Goal: Task Accomplishment & Management: Manage account settings

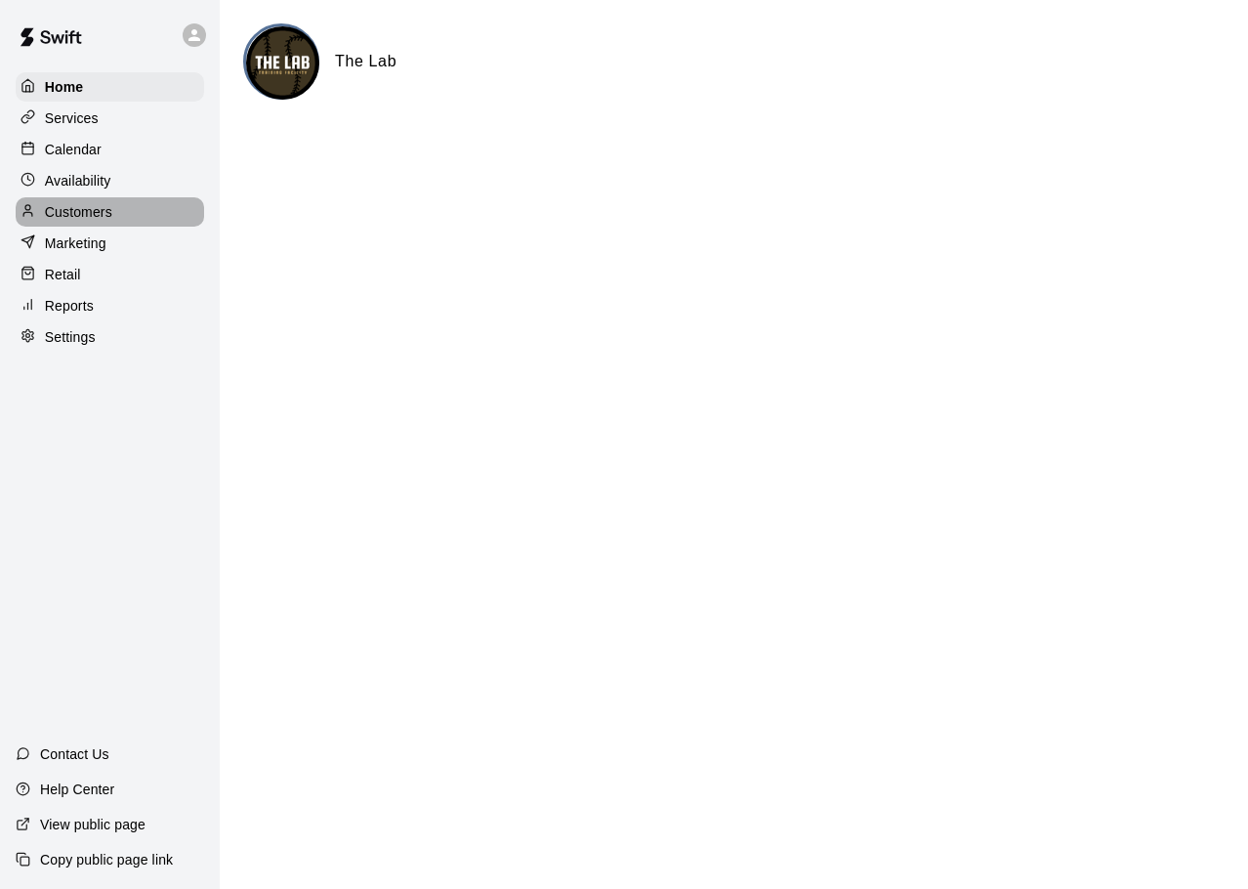
click at [52, 219] on p "Customers" at bounding box center [78, 212] width 67 height 20
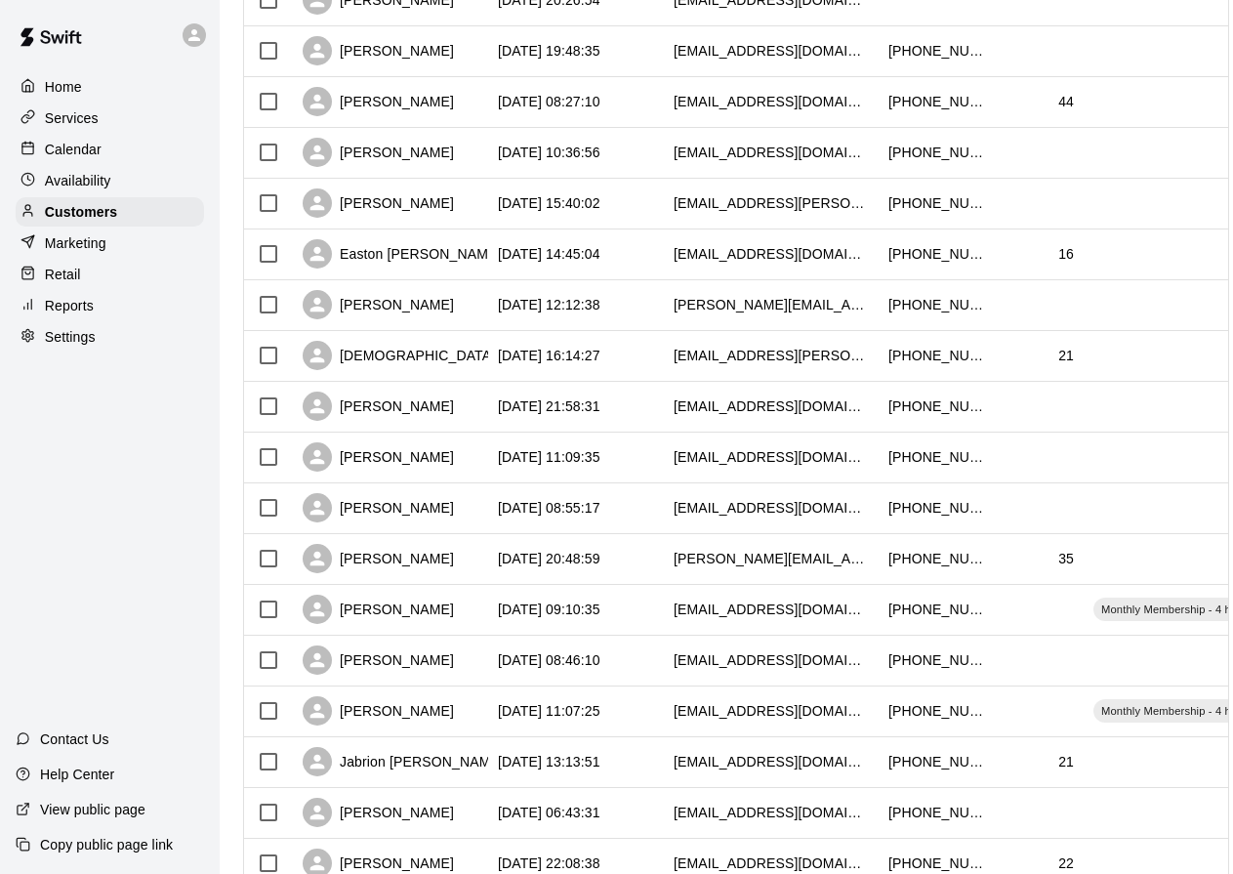
scroll to position [781, 0]
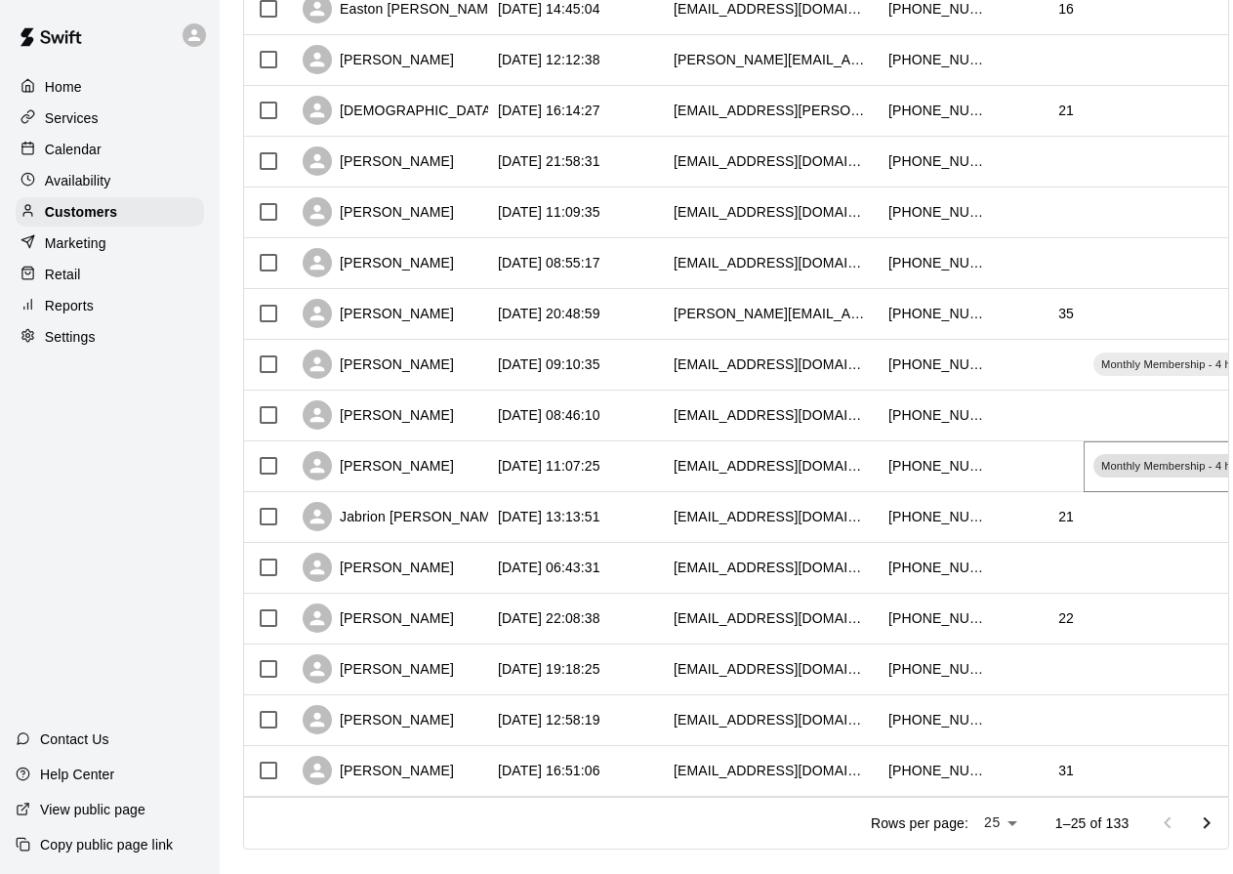
click at [1179, 467] on span "Monthly Membership - 4 hours" at bounding box center [1177, 466] width 167 height 16
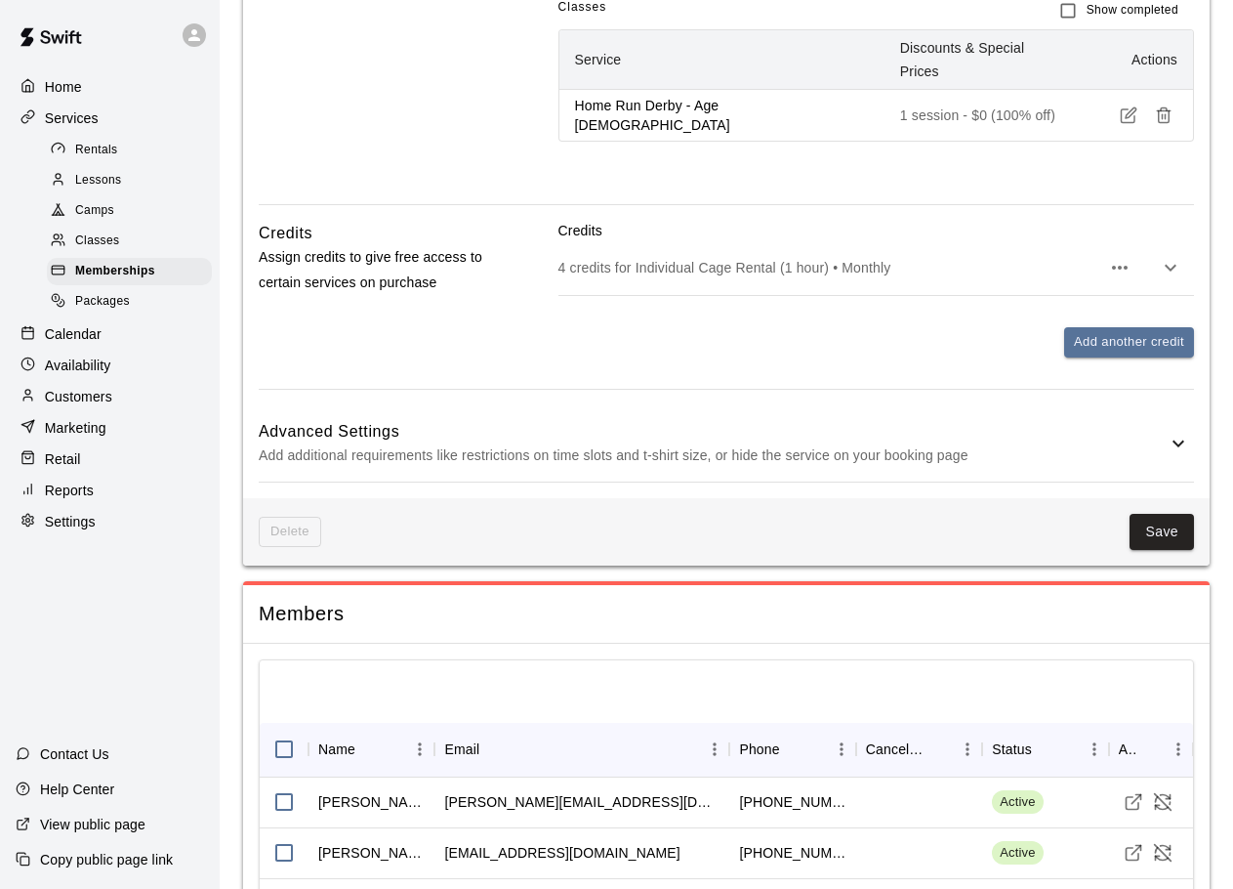
scroll to position [1354, 0]
click at [96, 270] on span "Memberships" at bounding box center [115, 272] width 80 height 20
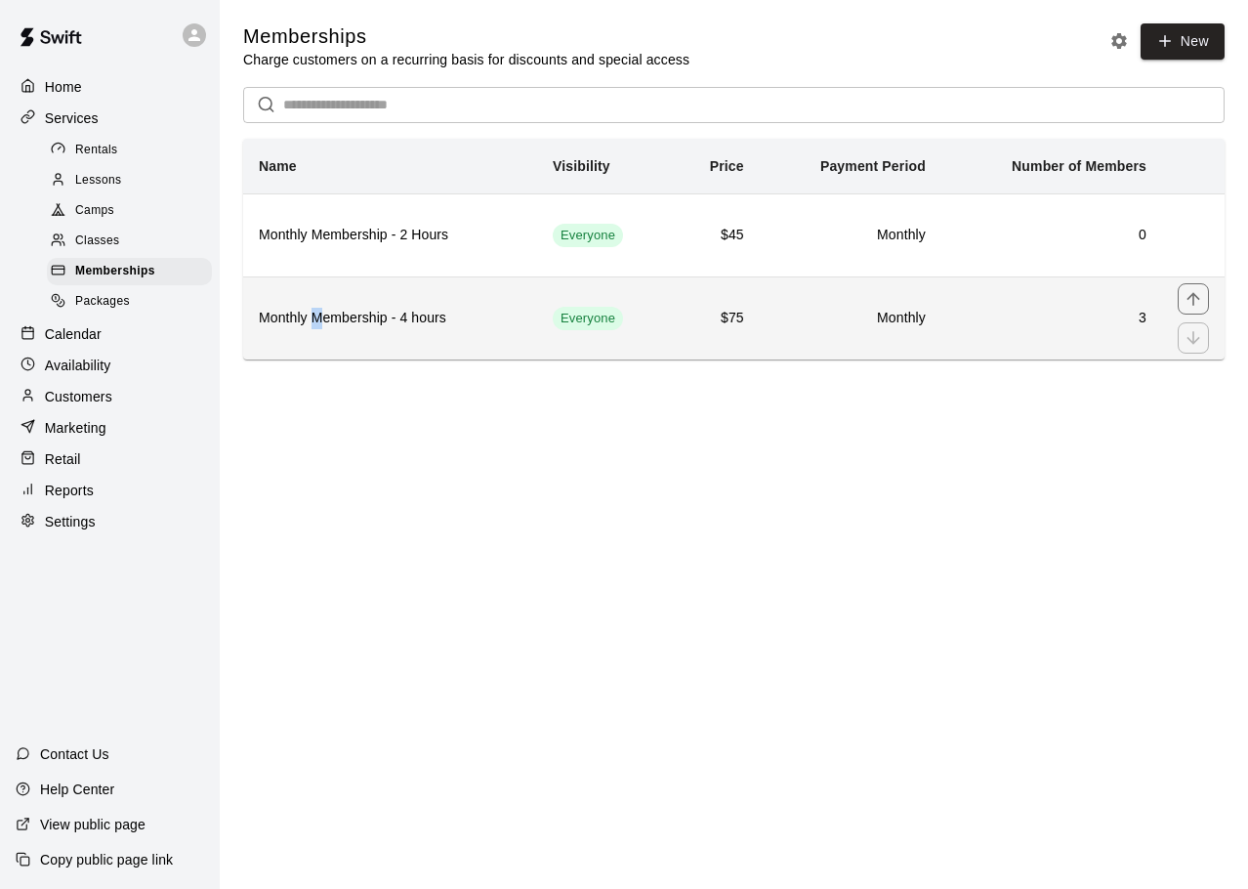
click at [319, 305] on th "Monthly Membership - 4 hours" at bounding box center [390, 317] width 294 height 83
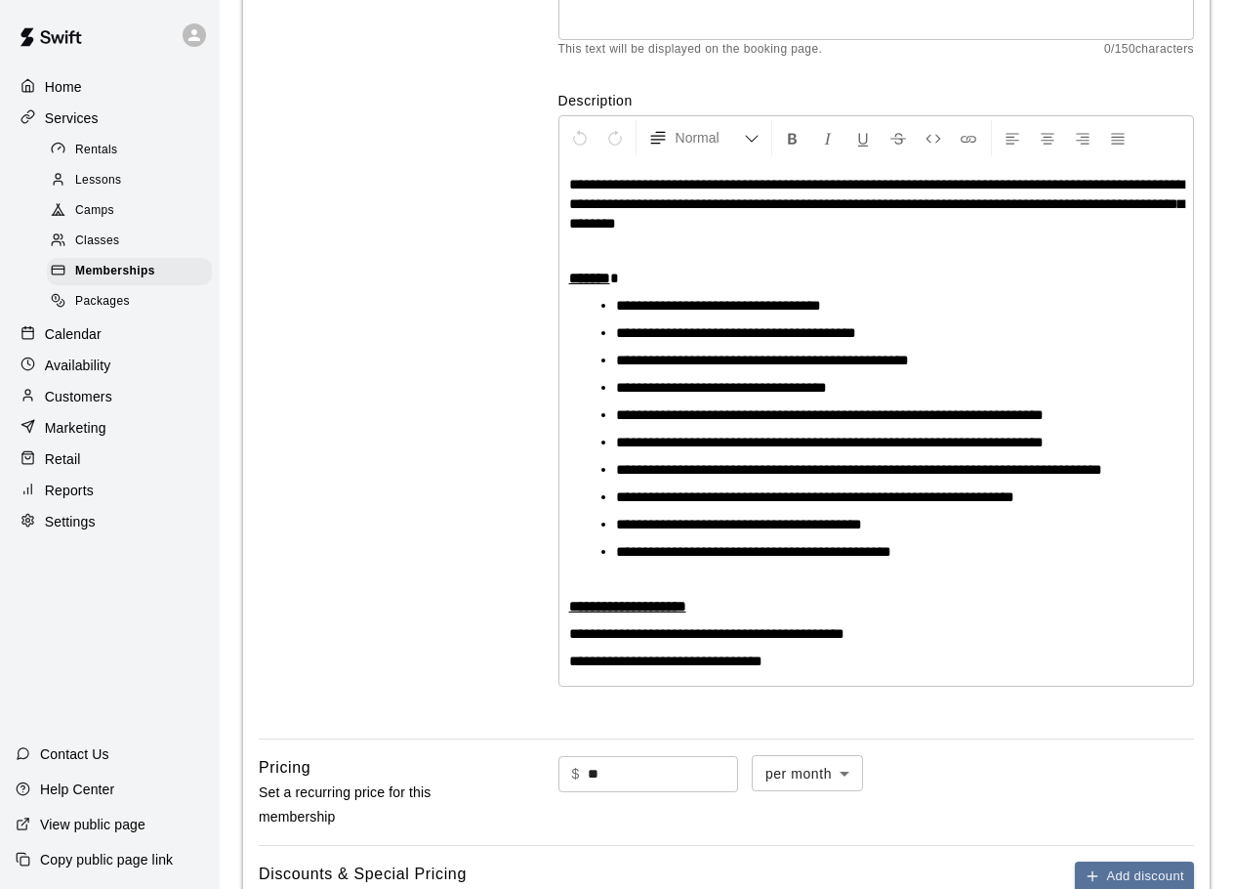
scroll to position [10, 0]
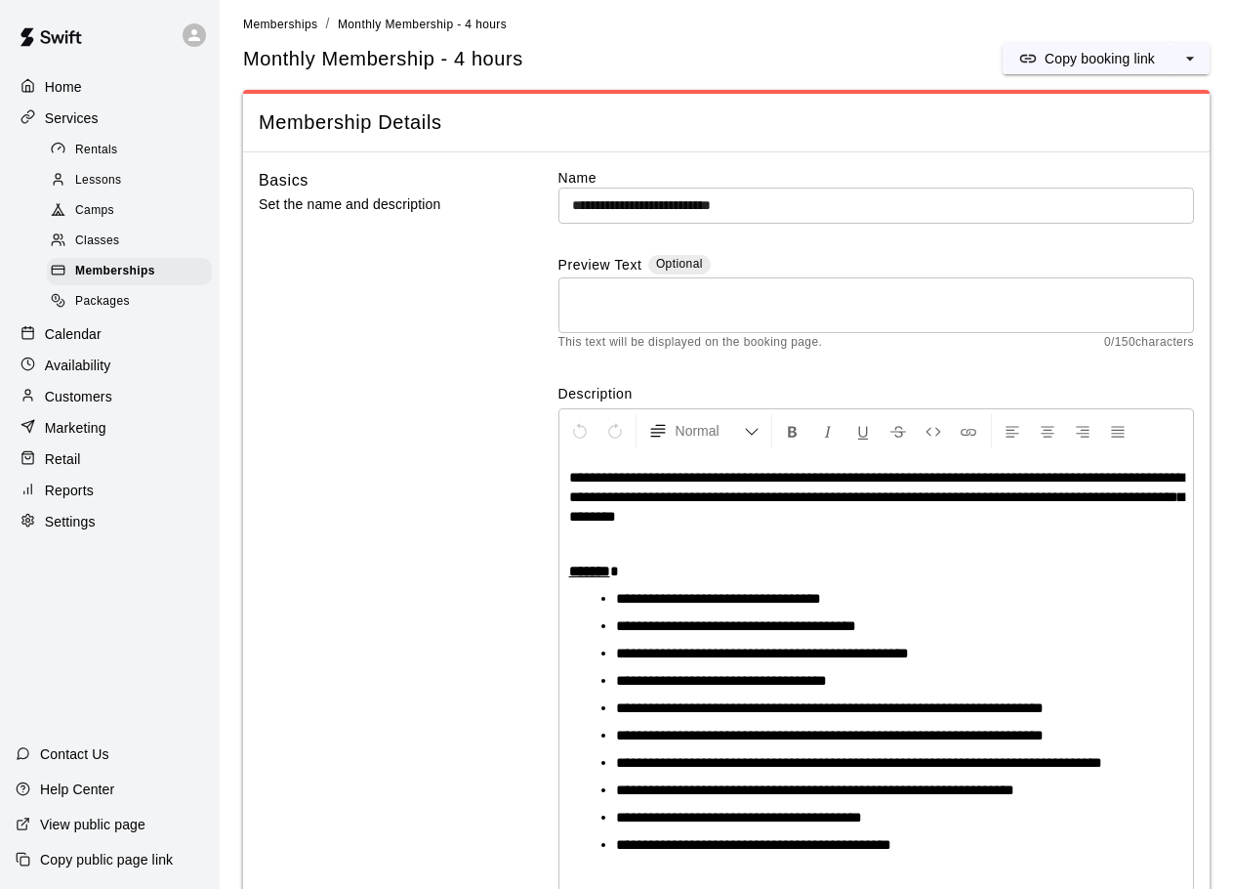
click at [79, 469] on p "Retail" at bounding box center [63, 459] width 36 height 20
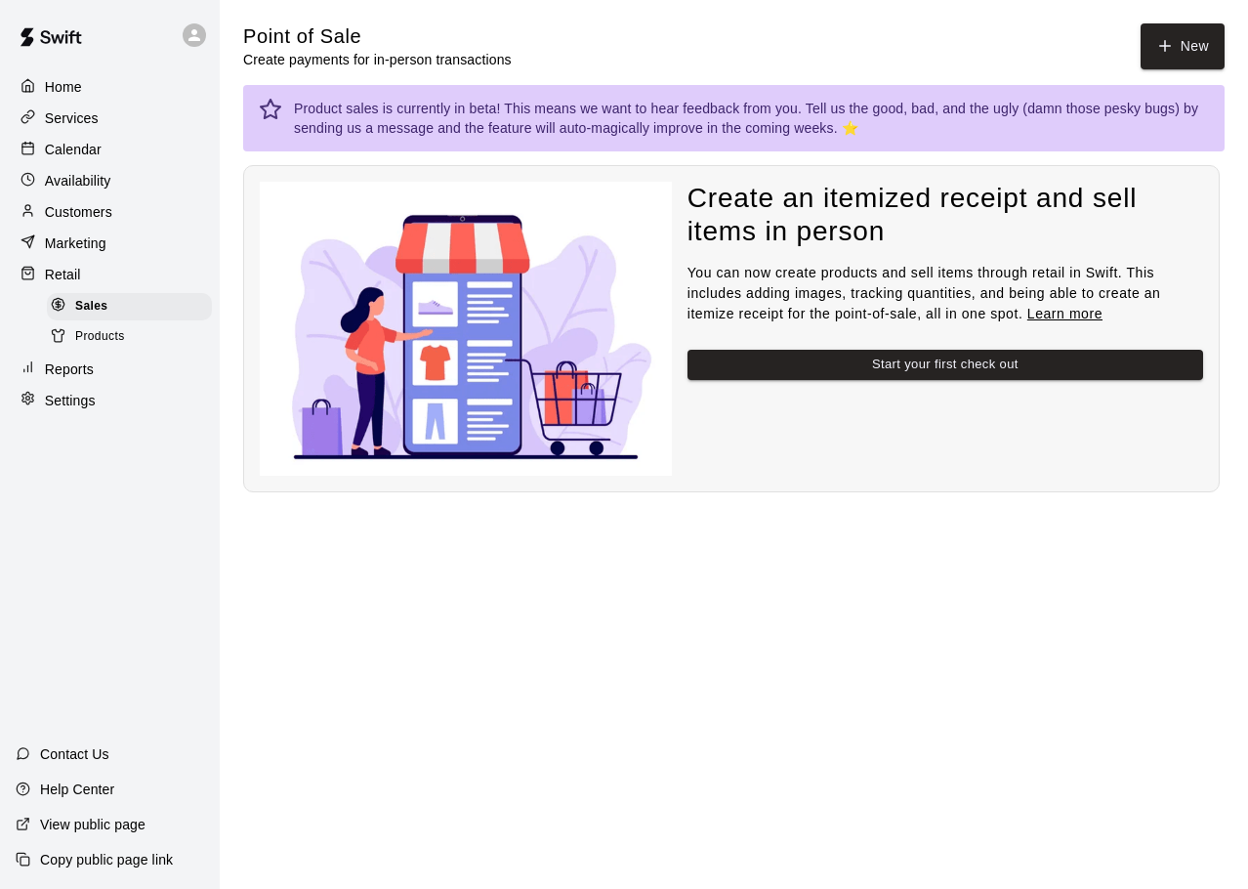
click at [103, 204] on div "Customers" at bounding box center [110, 211] width 188 height 29
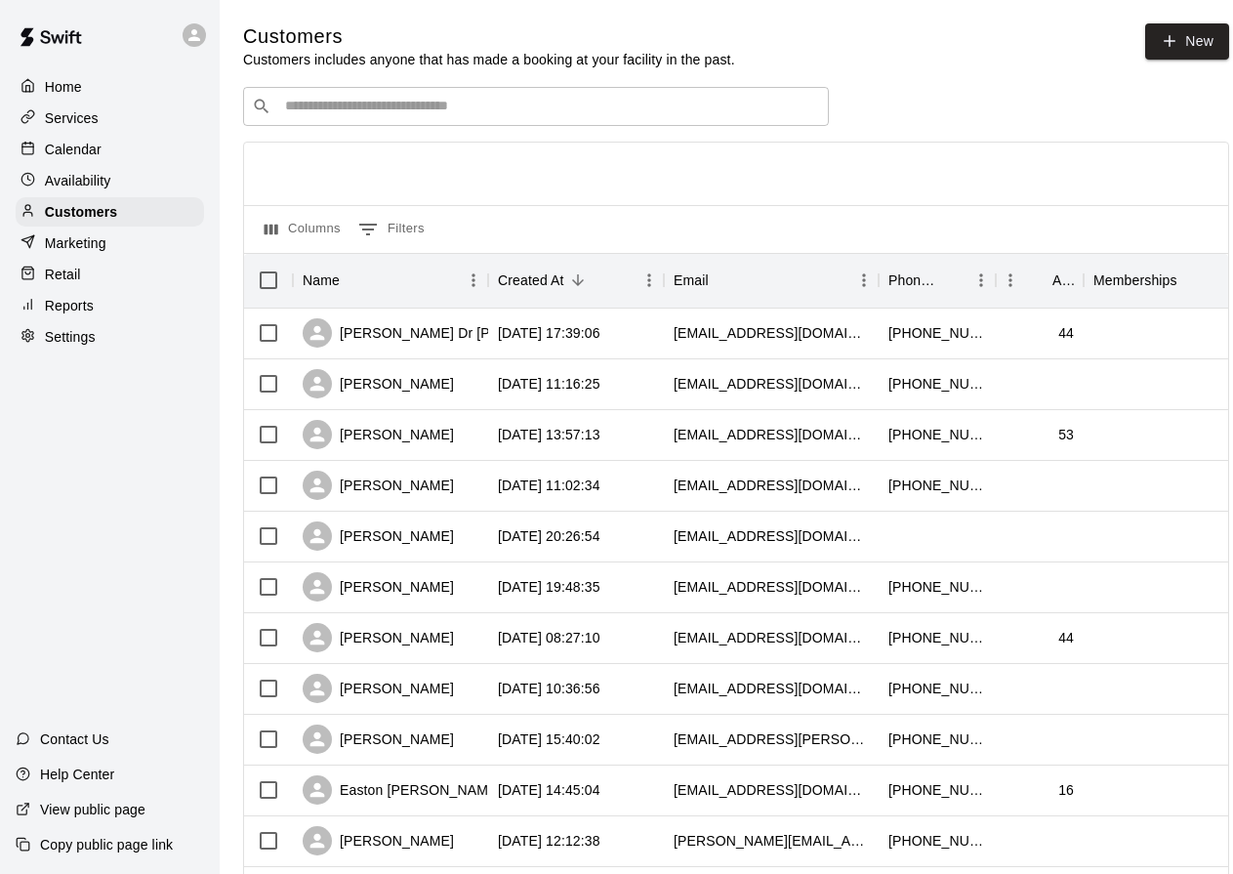
click at [51, 332] on div "Settings" at bounding box center [110, 336] width 188 height 29
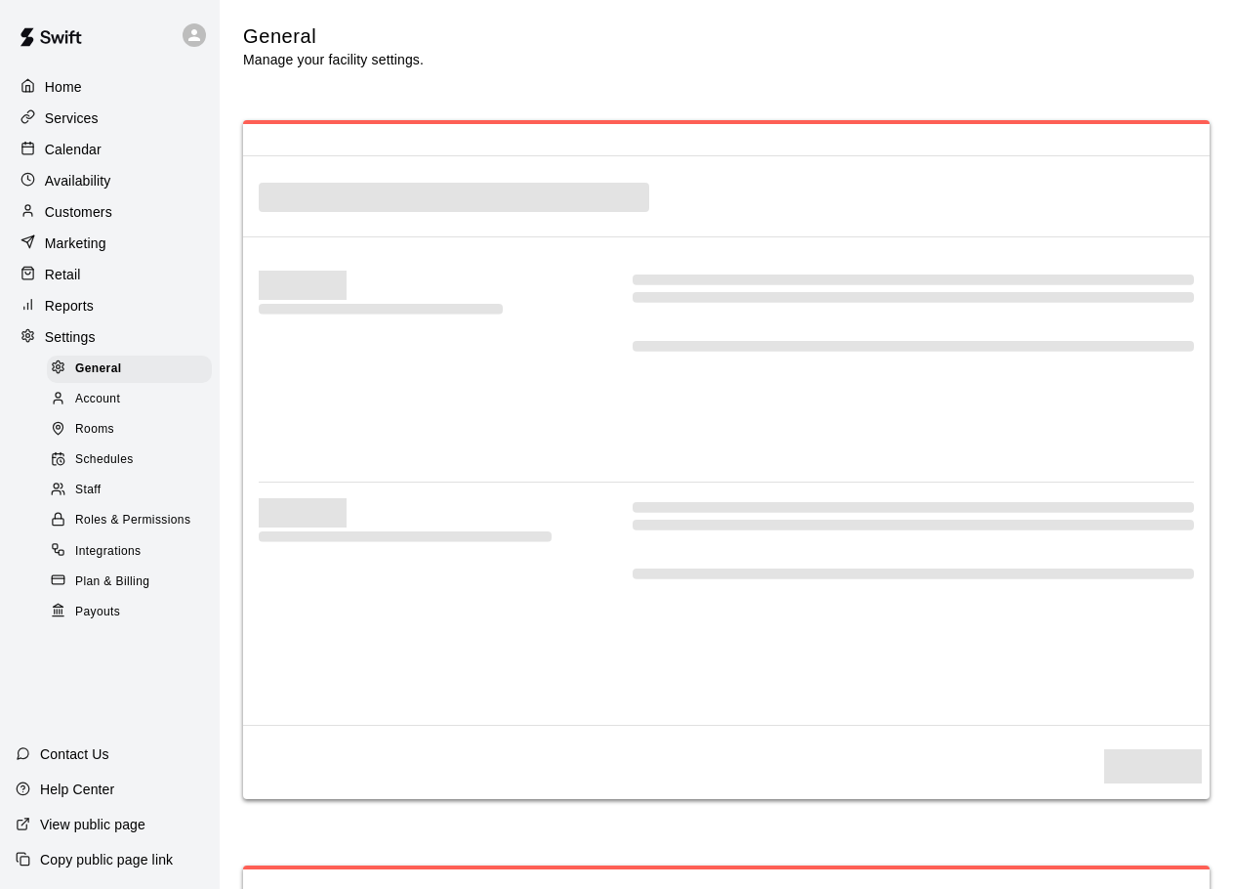
select select "**"
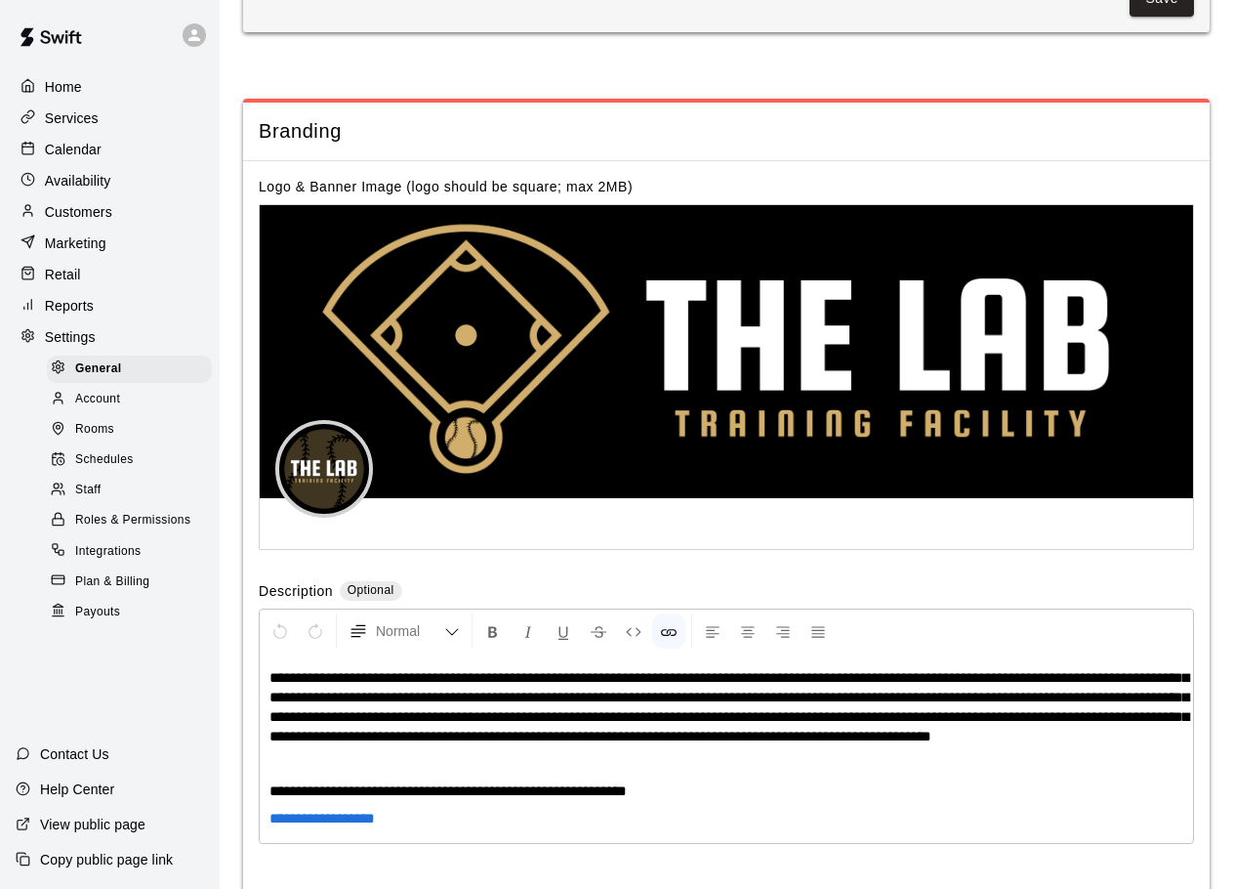
scroll to position [3566, 0]
click at [85, 592] on span "Plan & Billing" at bounding box center [112, 582] width 74 height 20
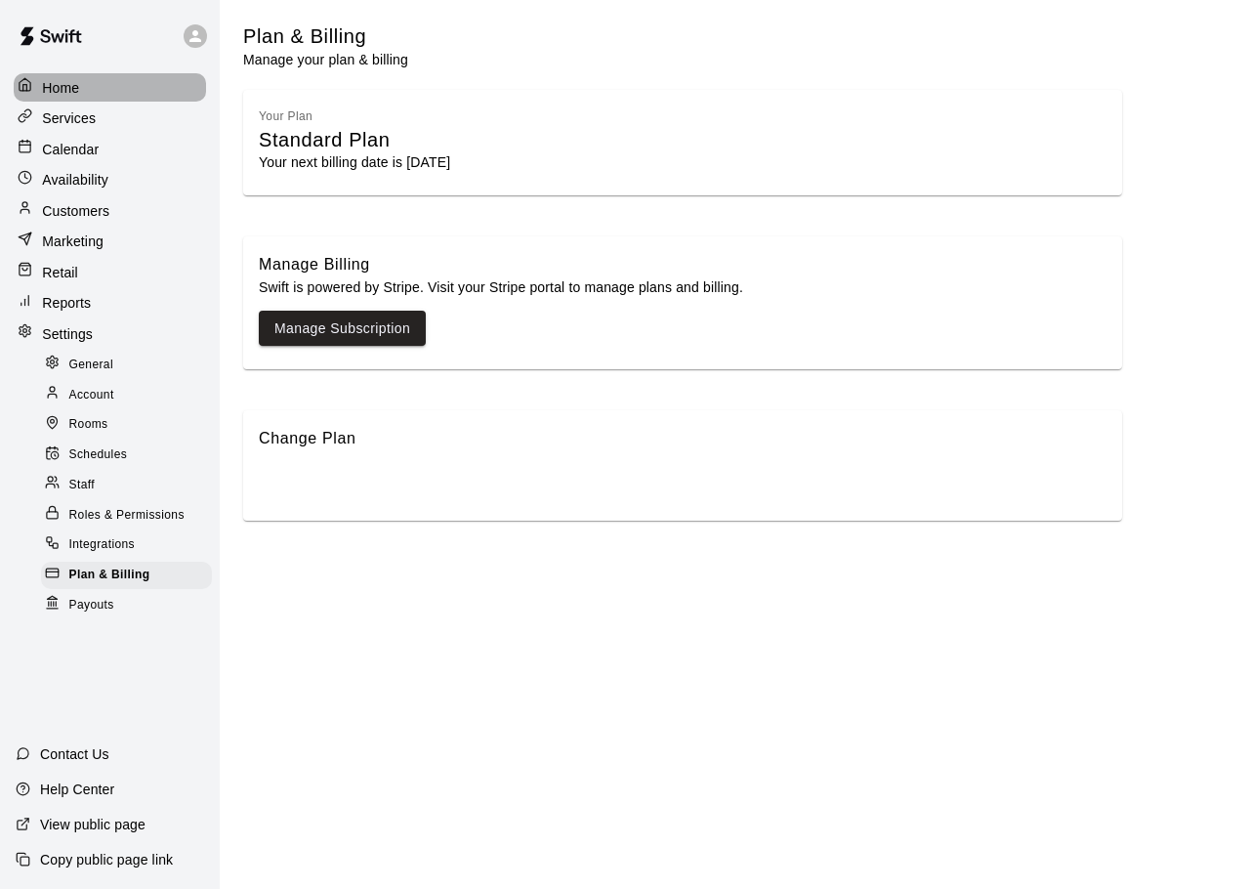
click at [112, 84] on div "Home" at bounding box center [110, 87] width 192 height 28
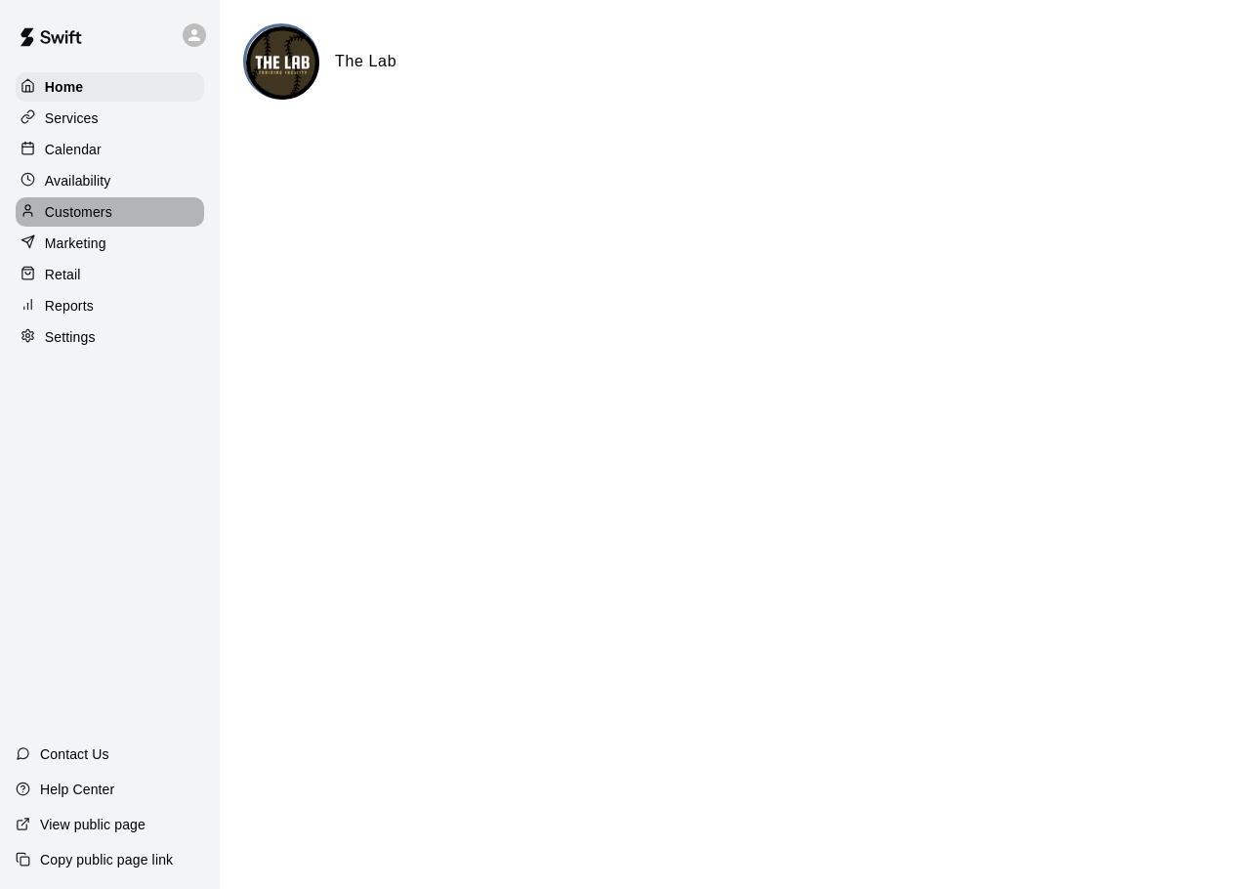
click at [101, 204] on div "Customers" at bounding box center [110, 211] width 188 height 29
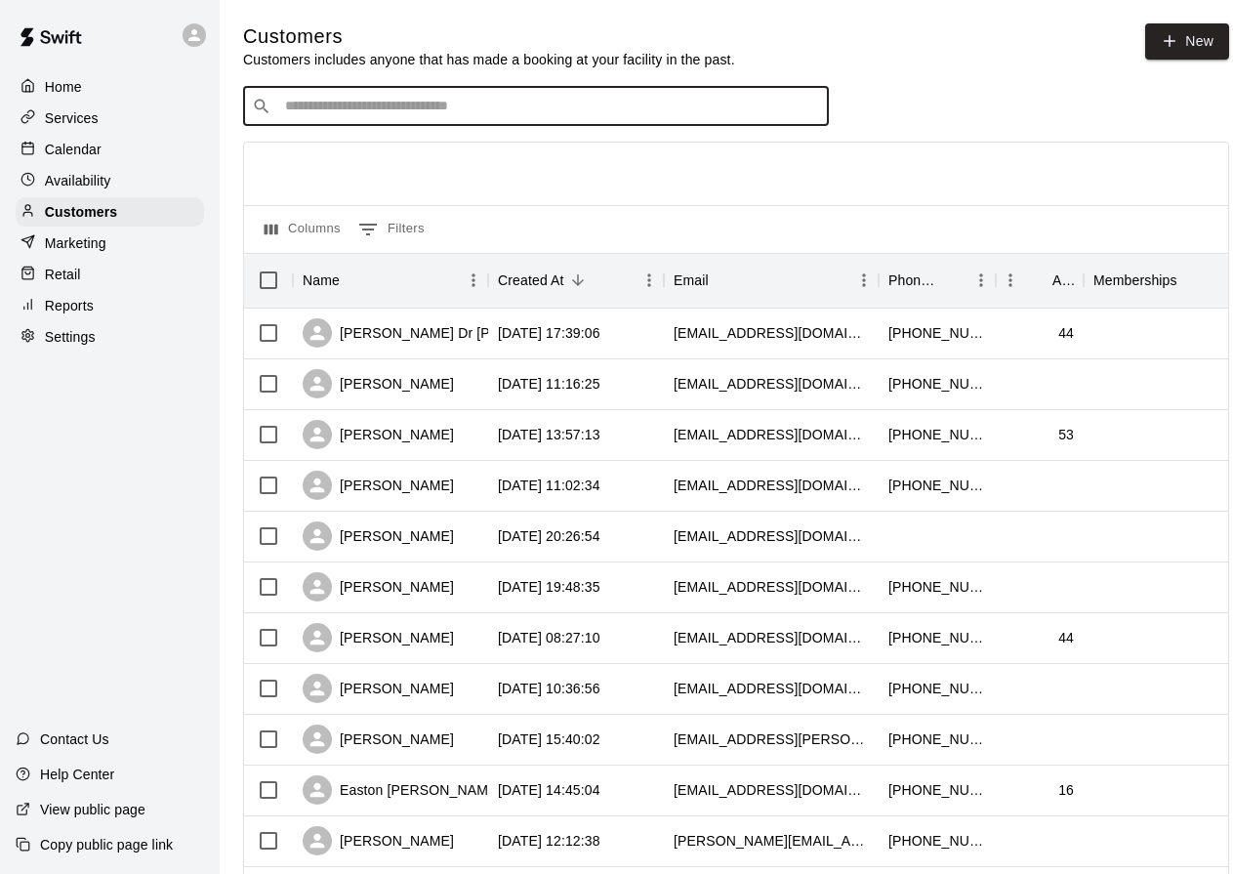
click at [340, 103] on input "Search customers by name or email" at bounding box center [549, 107] width 541 height 20
type input "*****"
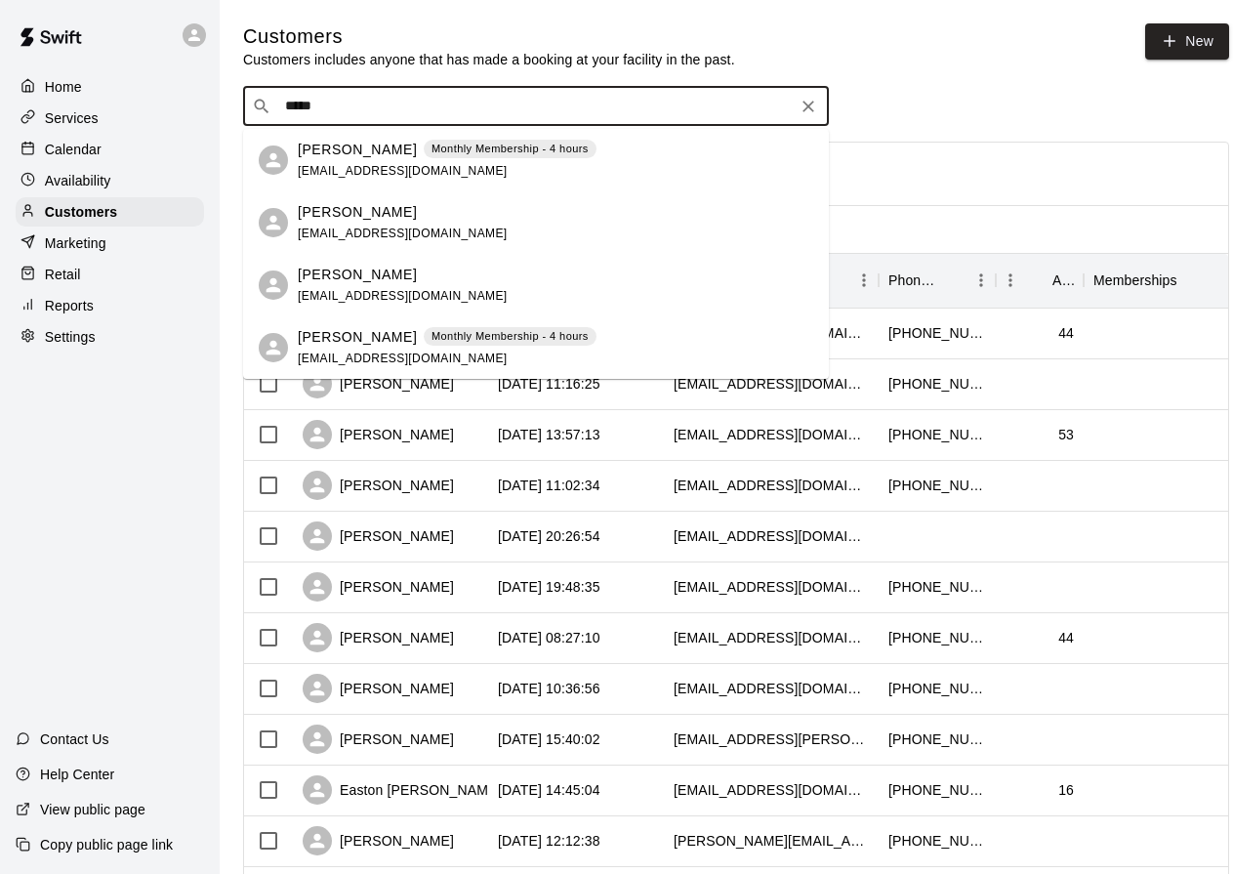
click at [345, 149] on p "[PERSON_NAME]" at bounding box center [357, 150] width 119 height 21
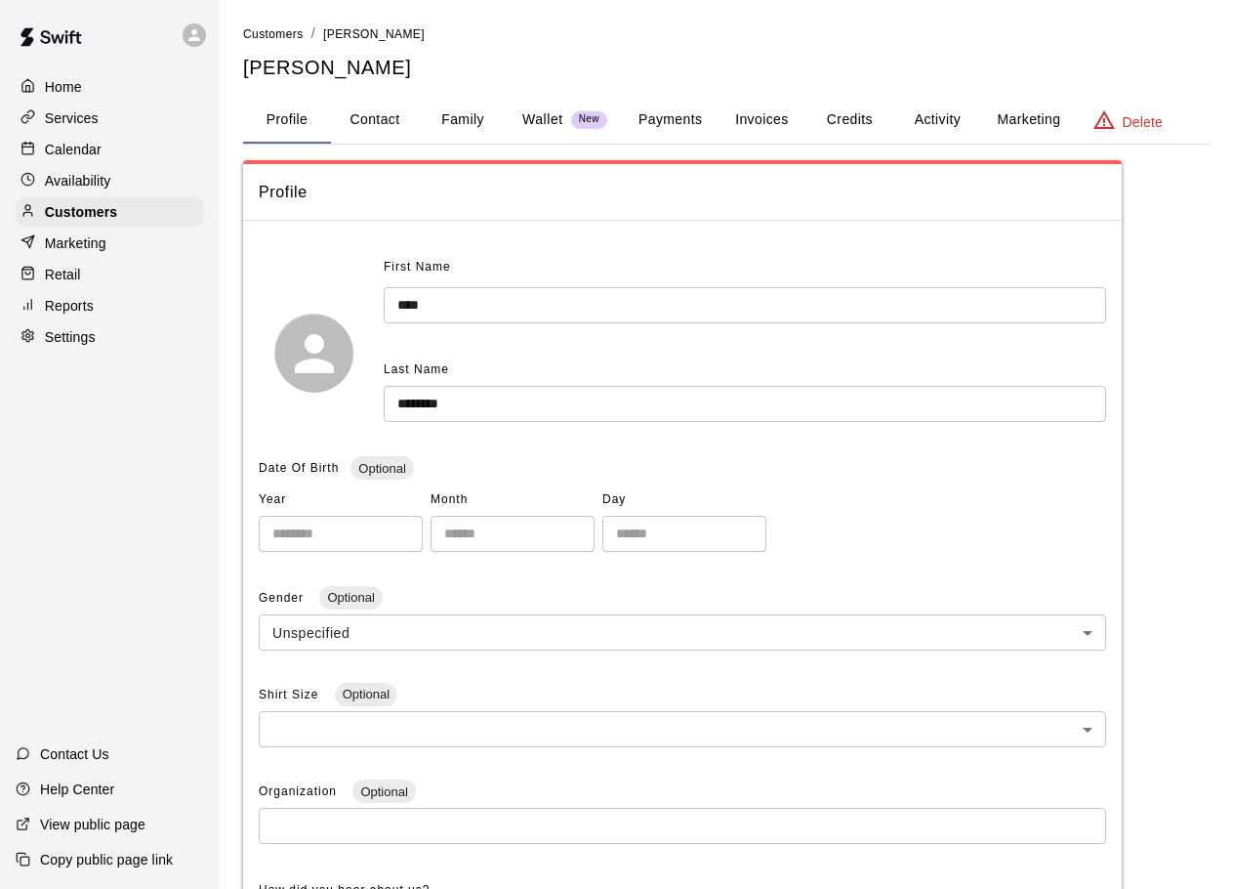
click at [663, 128] on button "Payments" at bounding box center [670, 120] width 95 height 47
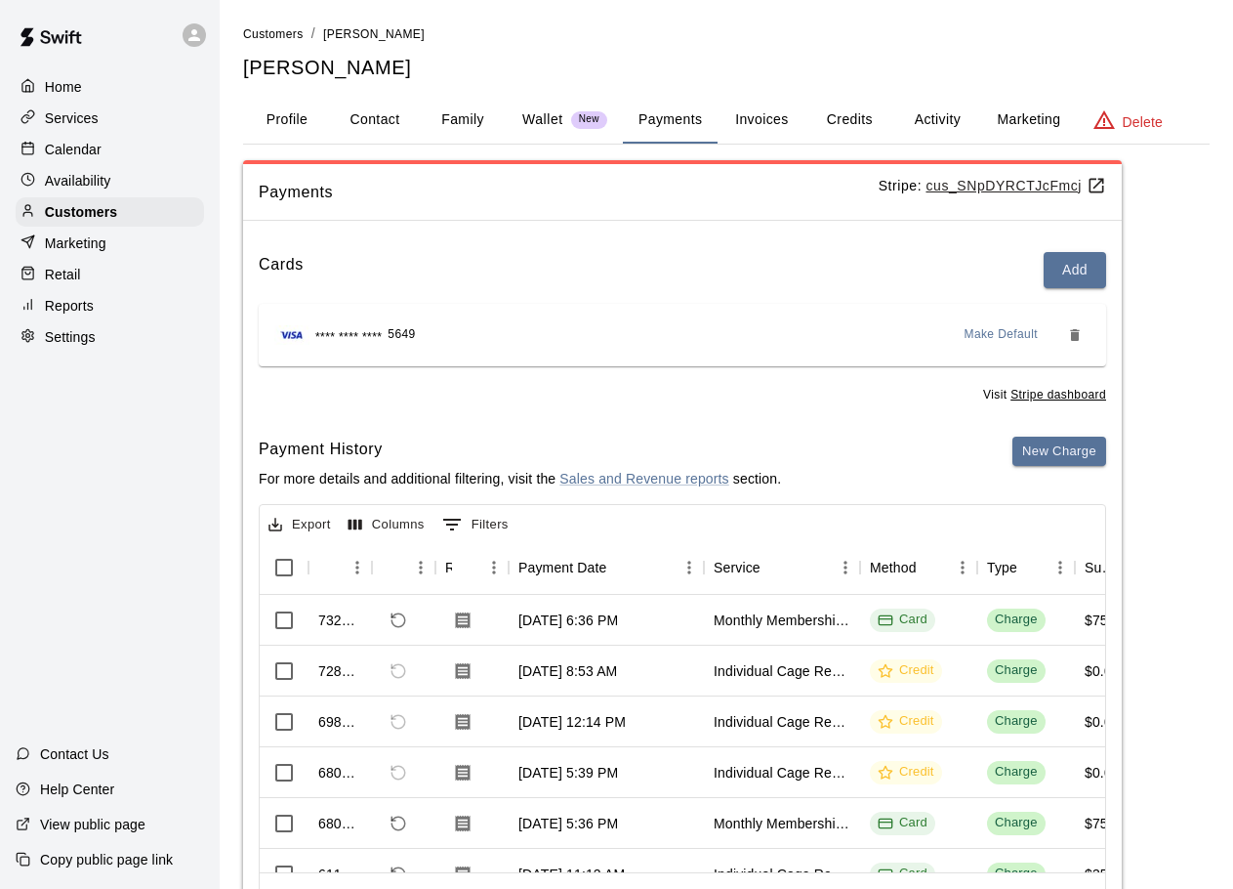
click at [772, 118] on button "Invoices" at bounding box center [762, 120] width 88 height 47
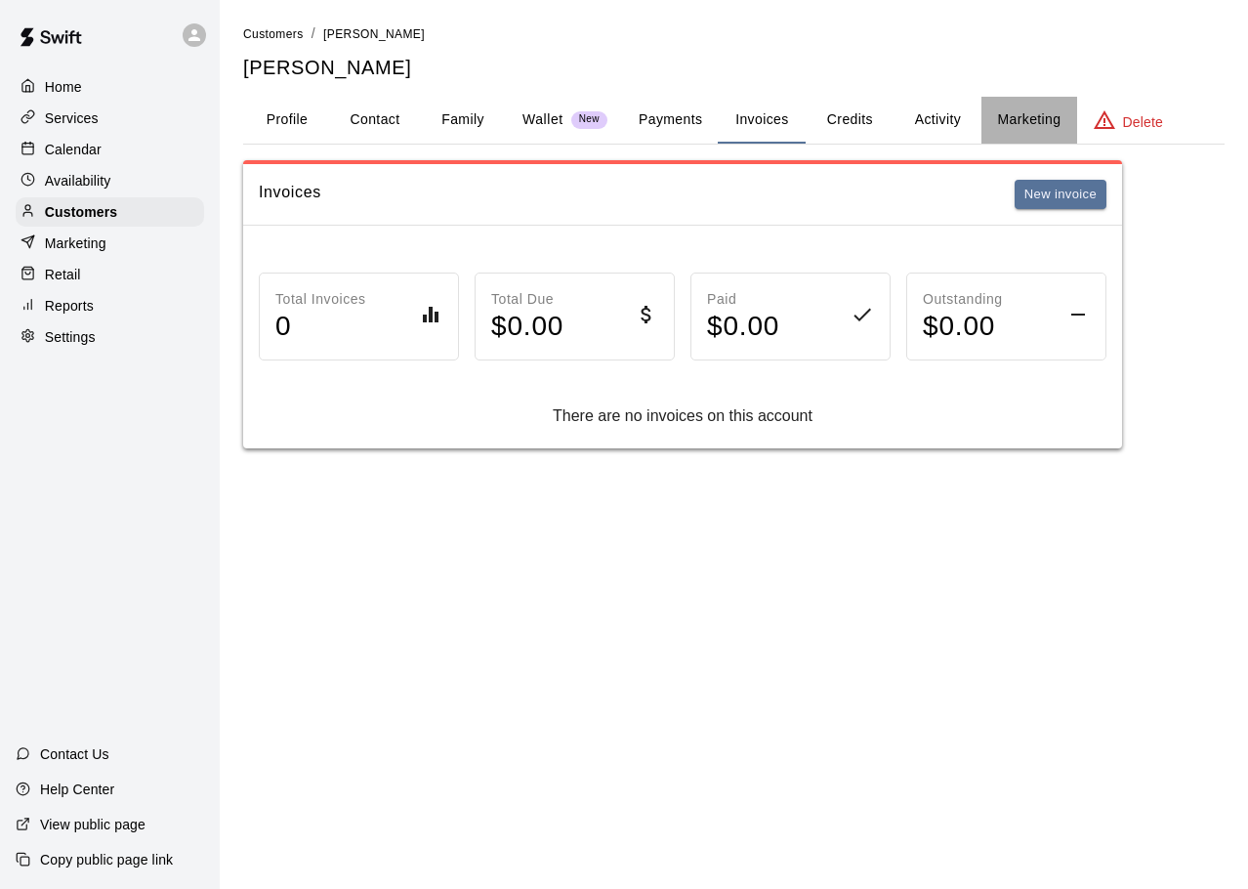
click at [1003, 111] on button "Marketing" at bounding box center [1028, 120] width 95 height 47
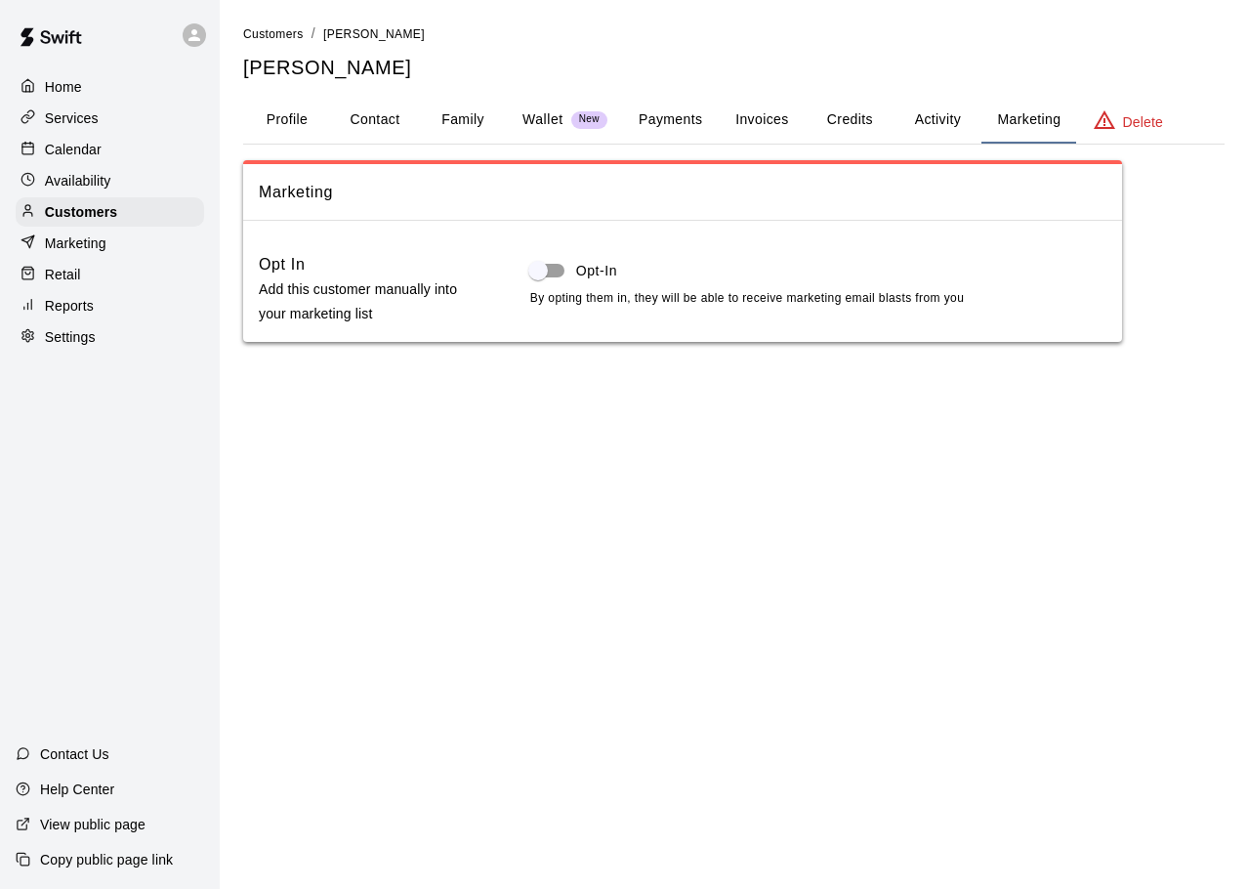
click at [935, 118] on button "Activity" at bounding box center [938, 120] width 88 height 47
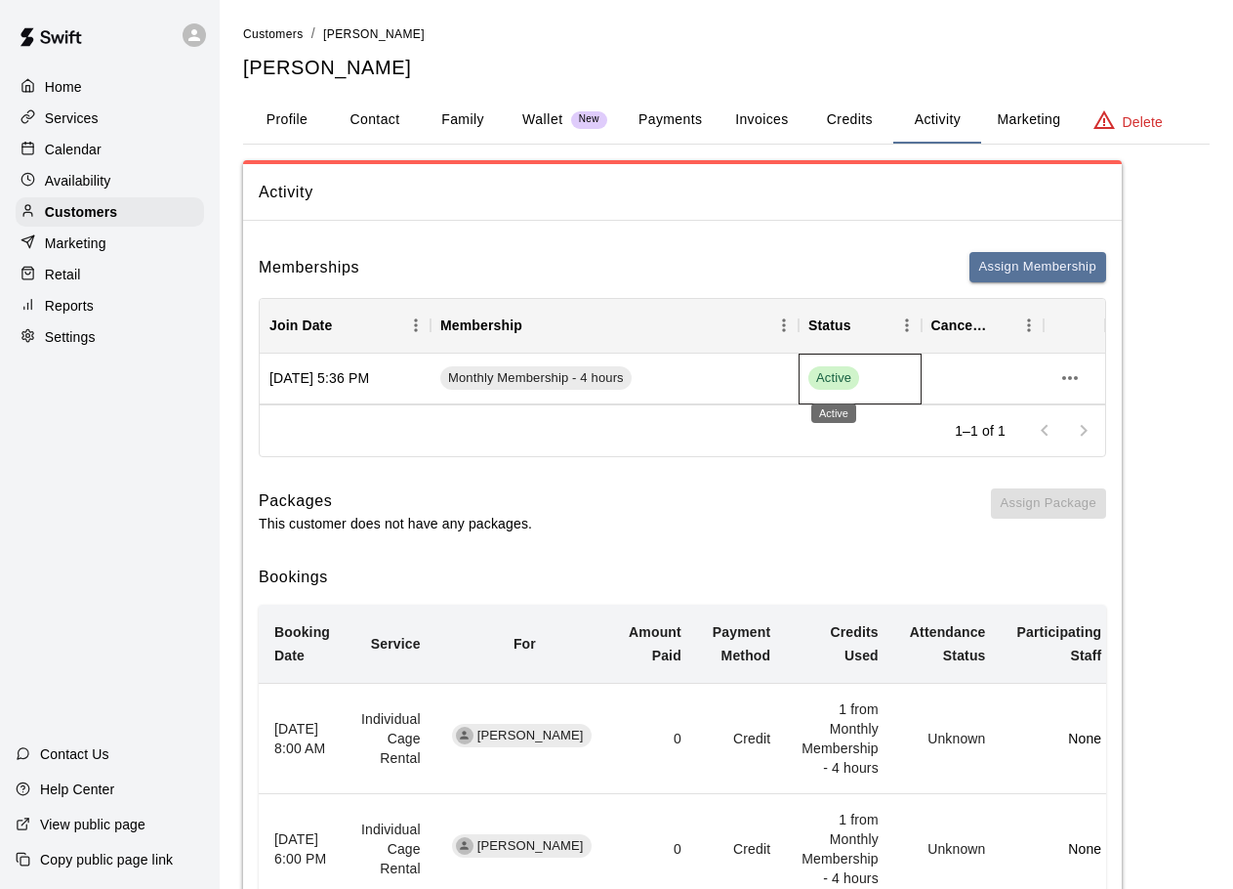
click at [821, 376] on span "Active" at bounding box center [834, 378] width 51 height 19
click at [1069, 378] on icon "more actions" at bounding box center [1070, 378] width 16 height 4
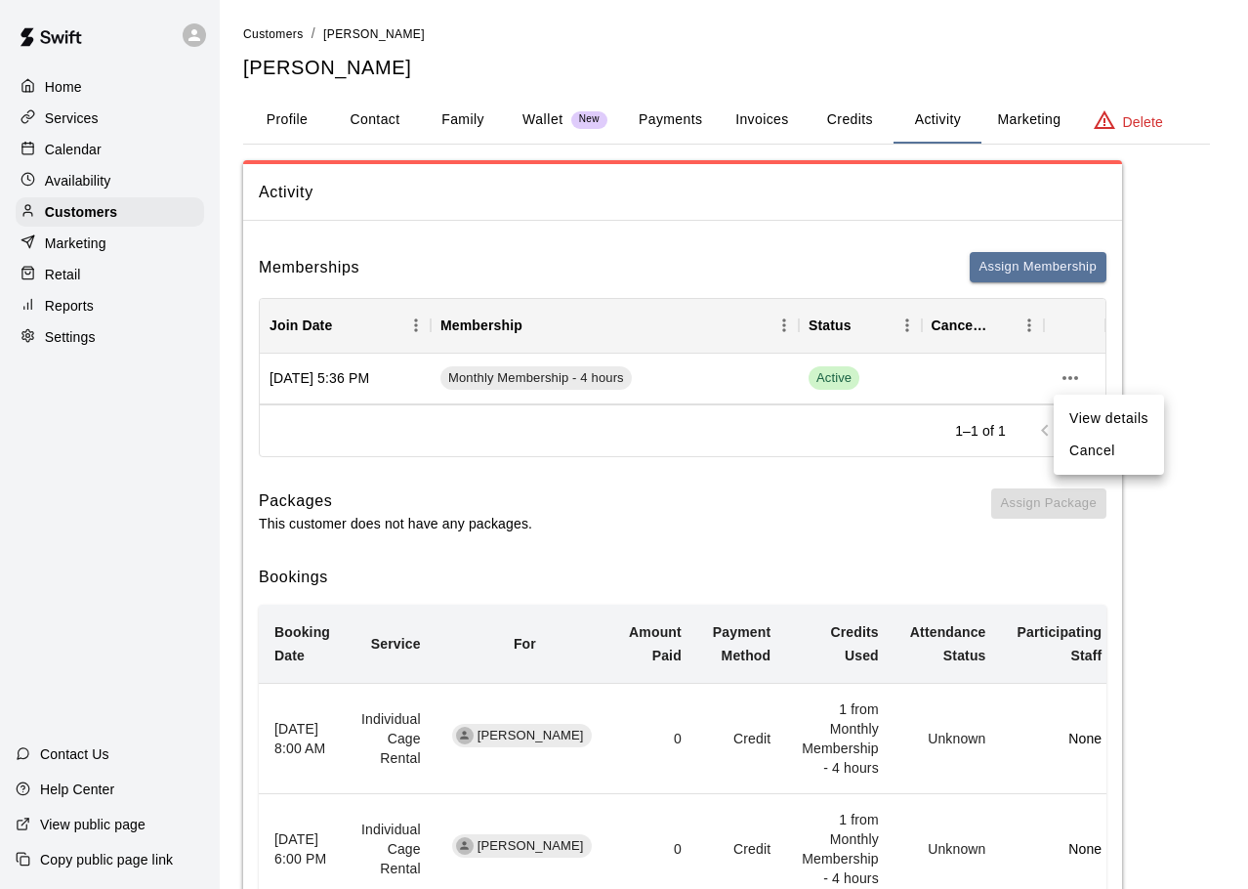
click at [1078, 450] on li "Cancel" at bounding box center [1109, 451] width 110 height 32
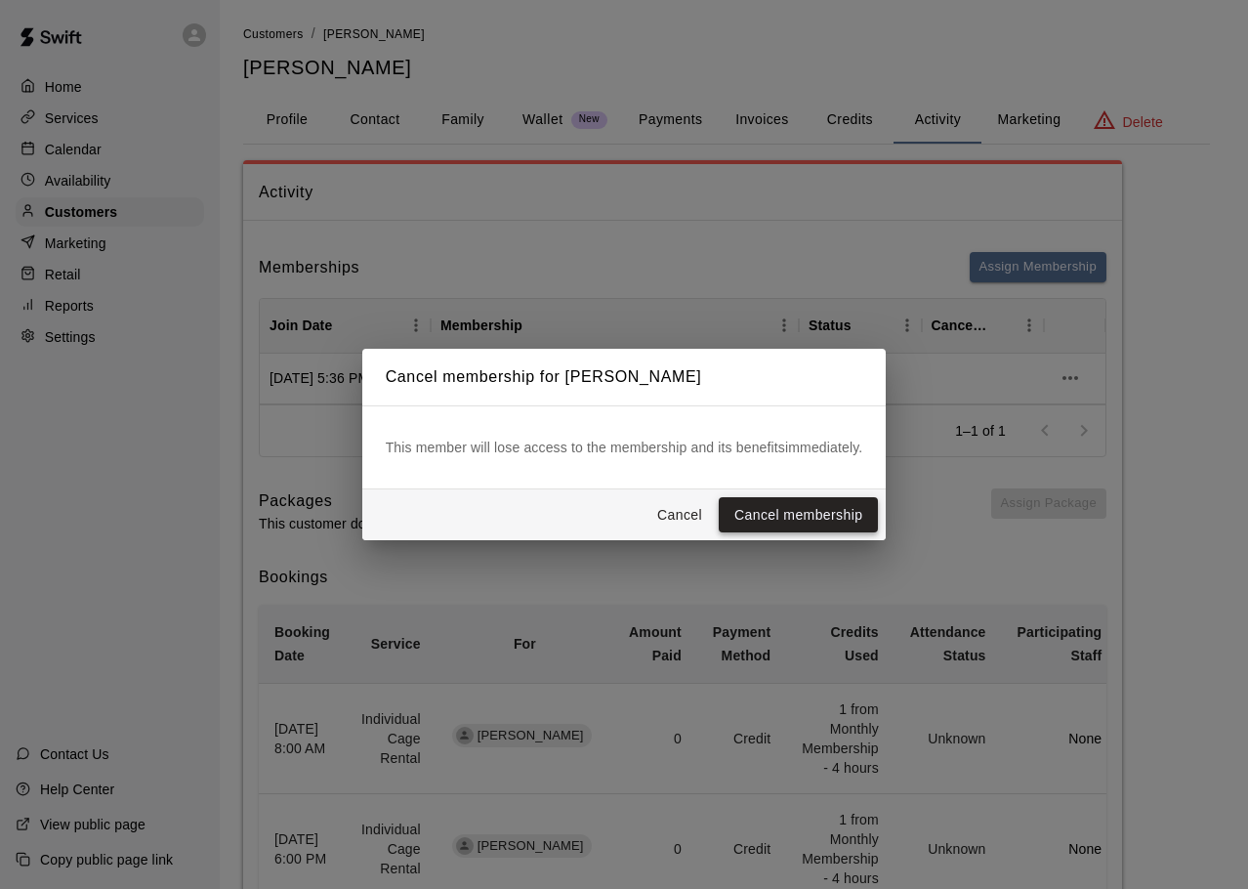
click at [800, 508] on button "Cancel membership" at bounding box center [798, 515] width 159 height 36
